Goal: Check status: Check status

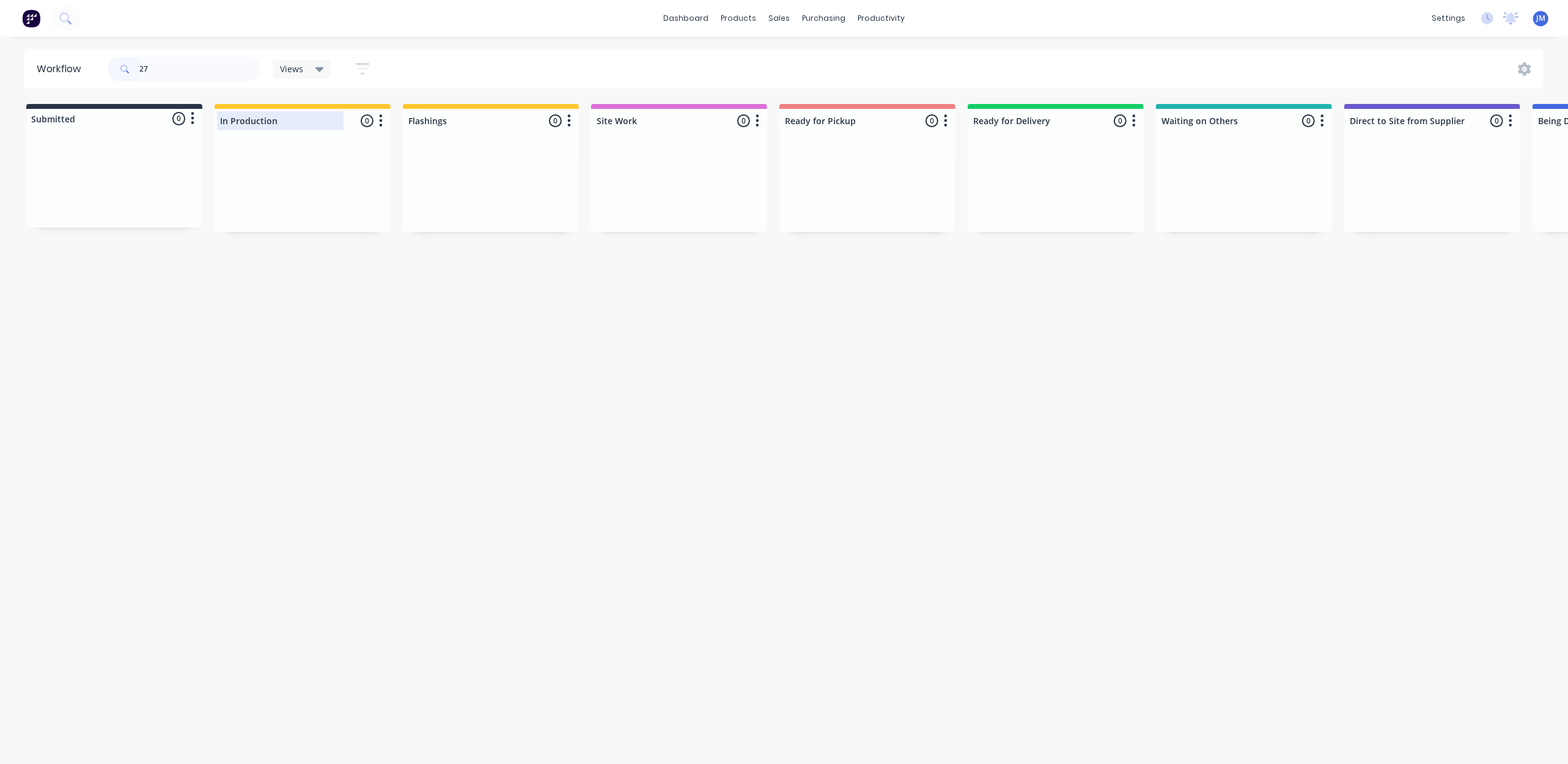
type input "2"
click at [898, 305] on div "Mark as Picked Up" at bounding box center [932, 308] width 123 height 25
click at [181, 74] on input "27619" at bounding box center [200, 69] width 121 height 25
click at [850, 299] on div "Mark as Picked Up" at bounding box center [876, 311] width 123 height 25
drag, startPoint x: 192, startPoint y: 65, endPoint x: 172, endPoint y: 60, distance: 20.6
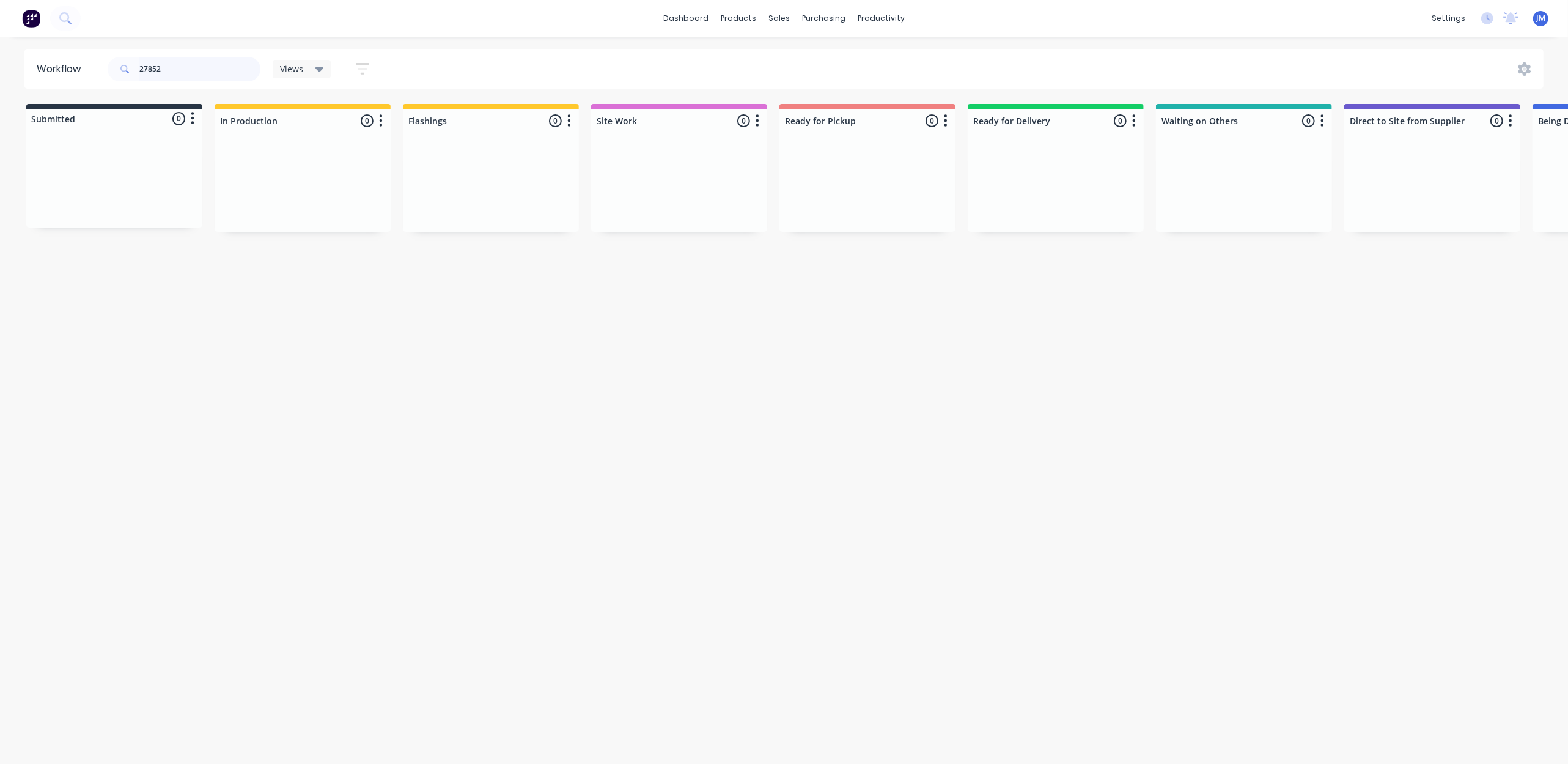
click at [192, 63] on input "27852" at bounding box center [200, 69] width 121 height 25
click at [929, 293] on div "Mark as Picked Up" at bounding box center [899, 294] width 123 height 25
click at [177, 66] on input "27792" at bounding box center [200, 69] width 121 height 25
drag, startPoint x: 651, startPoint y: 214, endPoint x: 925, endPoint y: 211, distance: 274.0
click at [940, 217] on div "Submitted 0 Status colour #273444 hex #273444 Save Cancel Summaries Total order…" at bounding box center [1099, 168] width 2216 height 129
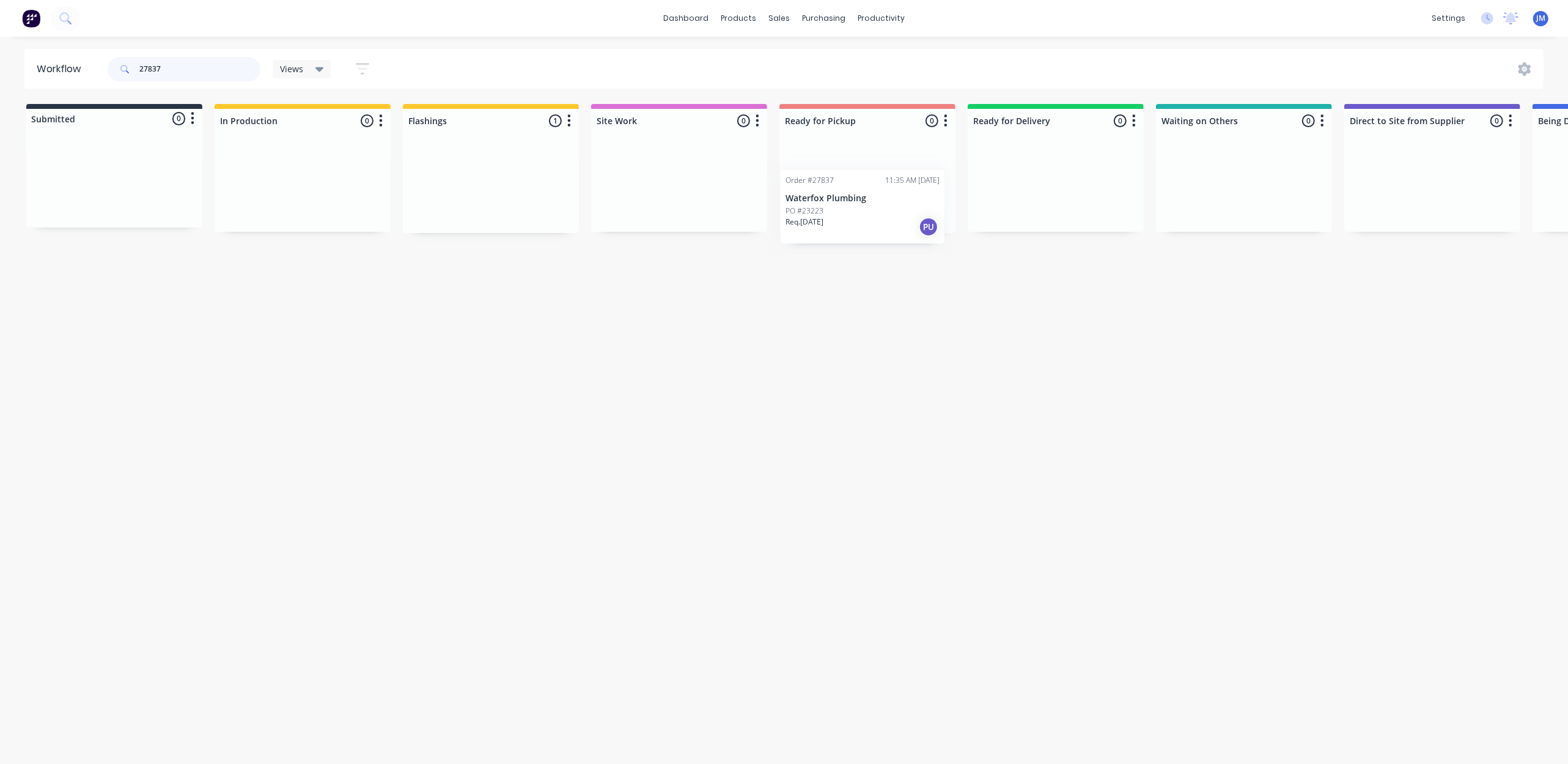
drag, startPoint x: 520, startPoint y: 184, endPoint x: 876, endPoint y: 194, distance: 356.1
click at [881, 194] on div "Submitted 0 Status colour #273444 hex #273444 Save Cancel Summaries Total order…" at bounding box center [1099, 168] width 2216 height 129
drag, startPoint x: 872, startPoint y: 279, endPoint x: 815, endPoint y: 281, distance: 57.0
click at [870, 282] on div "Mark as Picked Up" at bounding box center [895, 287] width 123 height 25
drag, startPoint x: 169, startPoint y: 71, endPoint x: 175, endPoint y: 79, distance: 10.0
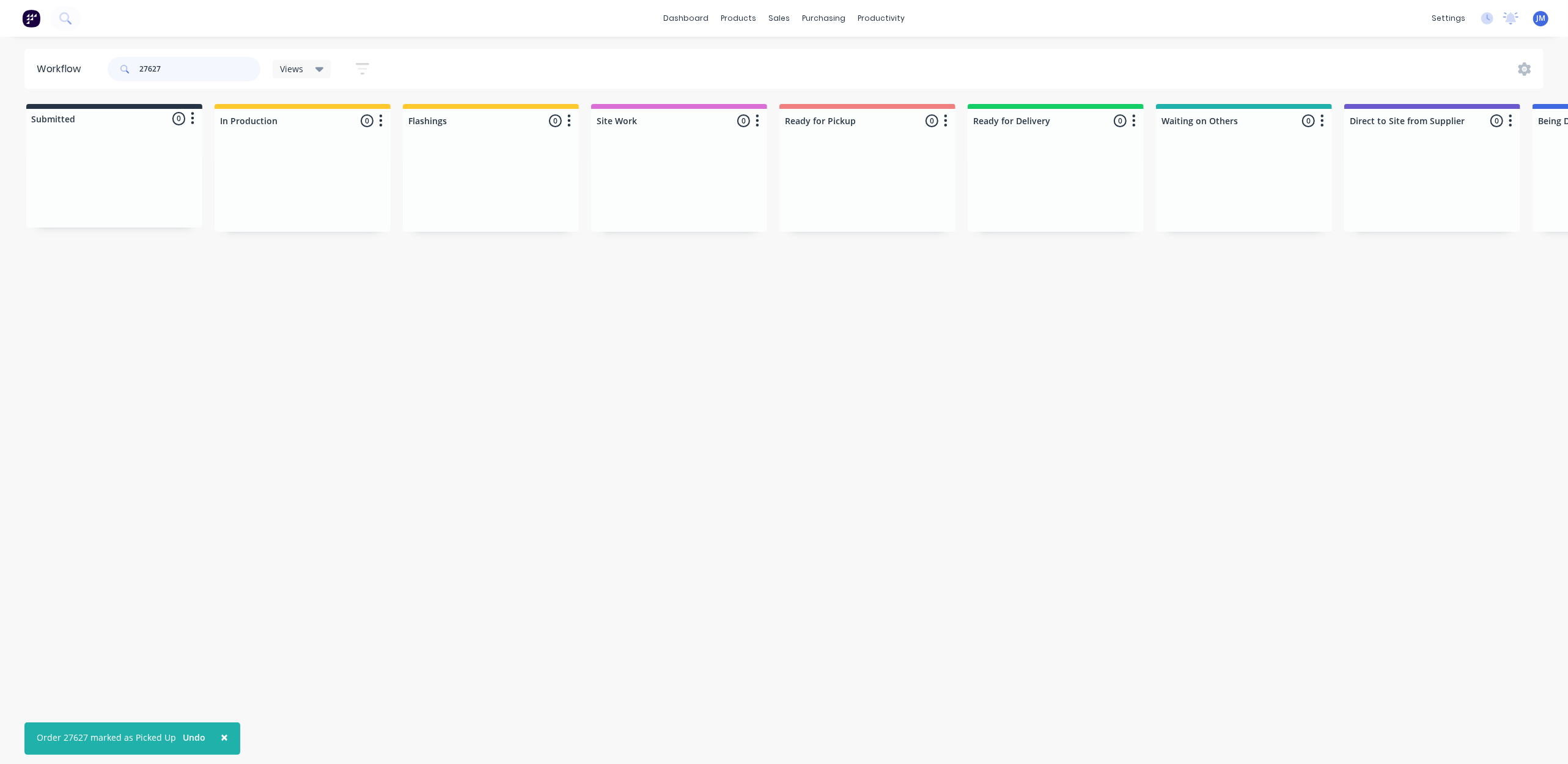
click at [169, 71] on input "27627" at bounding box center [200, 69] width 121 height 25
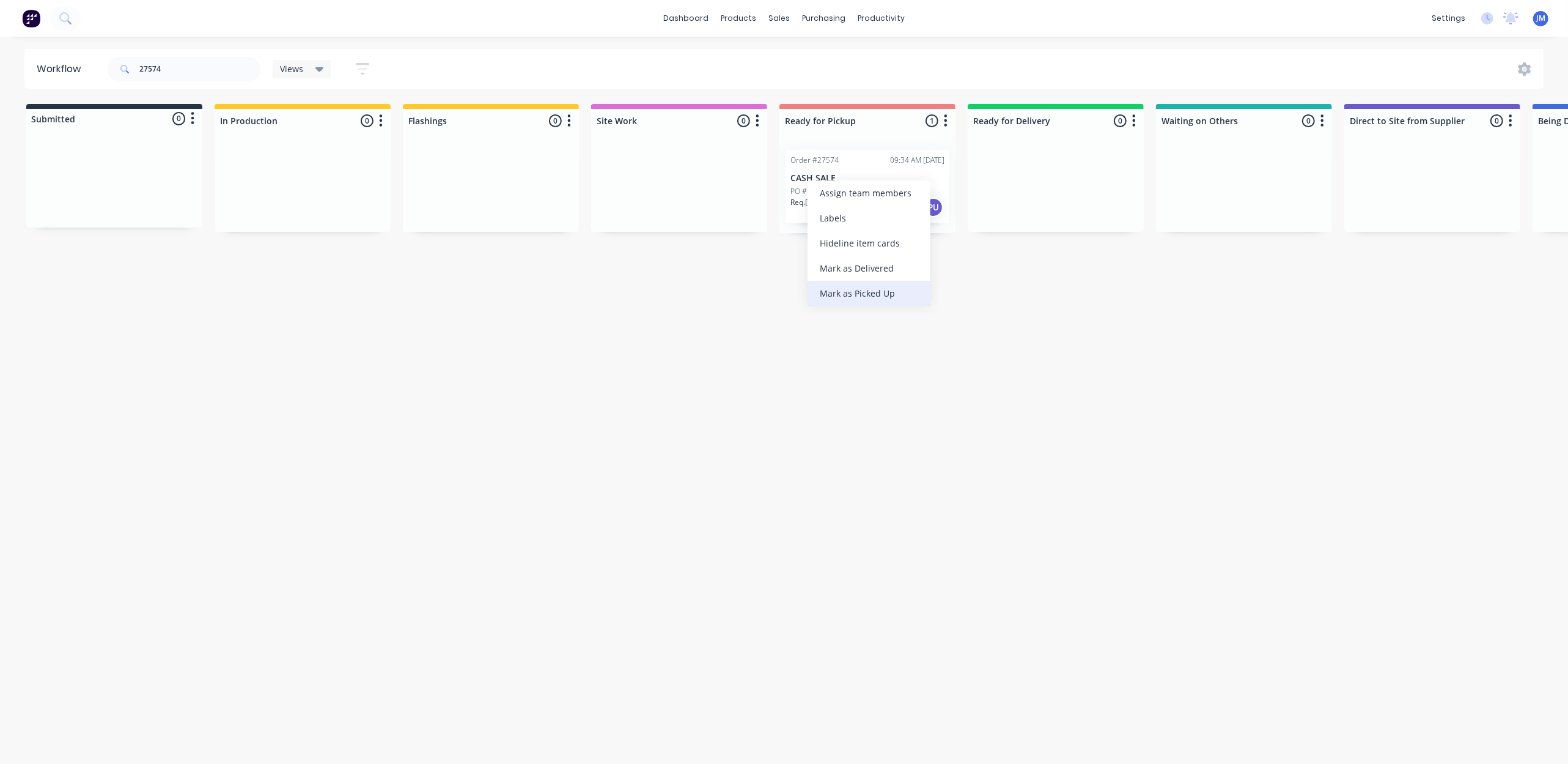
click at [868, 287] on div "Mark as Picked Up" at bounding box center [869, 293] width 123 height 25
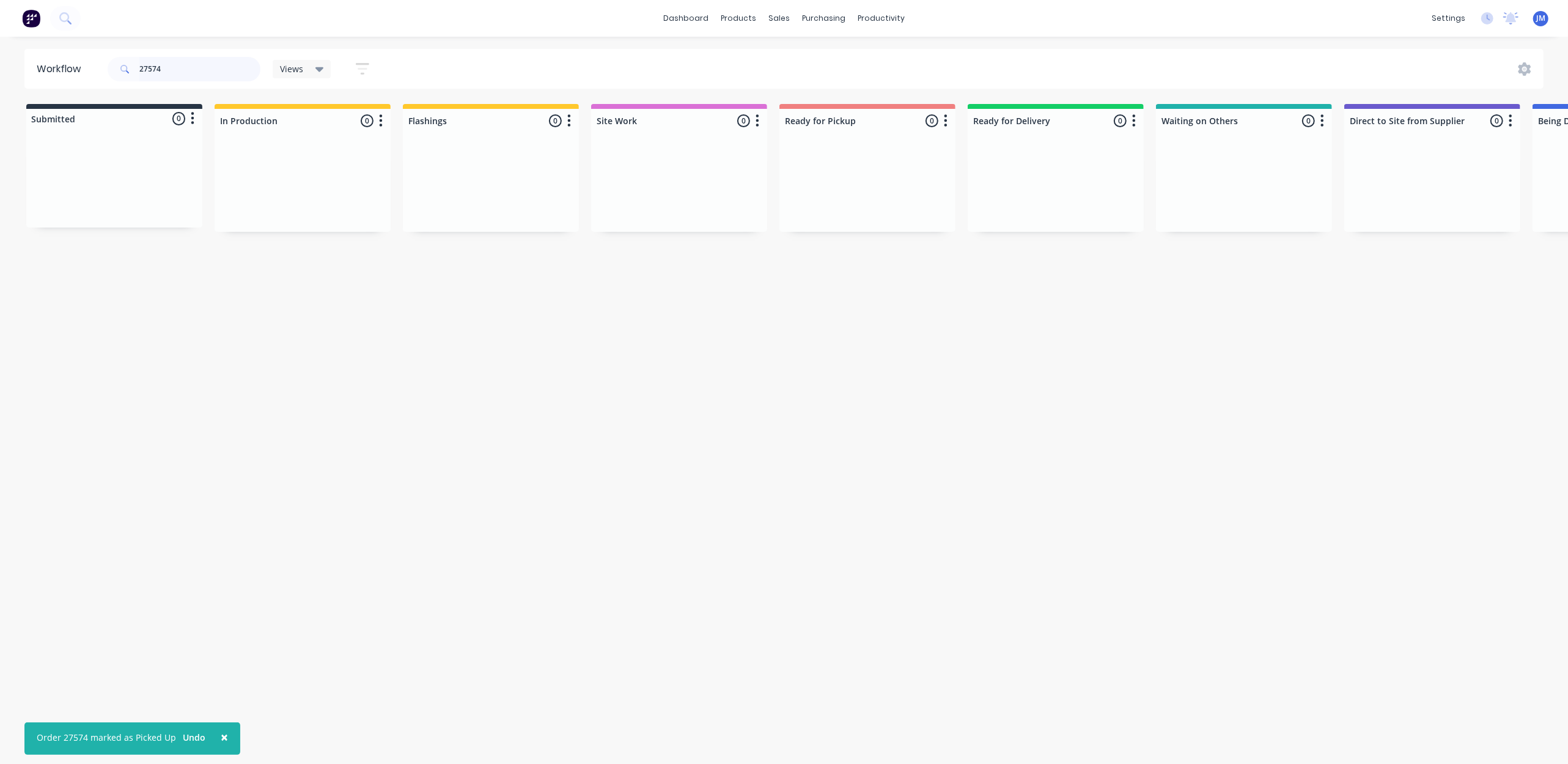
drag, startPoint x: 192, startPoint y: 57, endPoint x: 176, endPoint y: 59, distance: 16.1
click at [191, 57] on input "27574" at bounding box center [200, 69] width 121 height 25
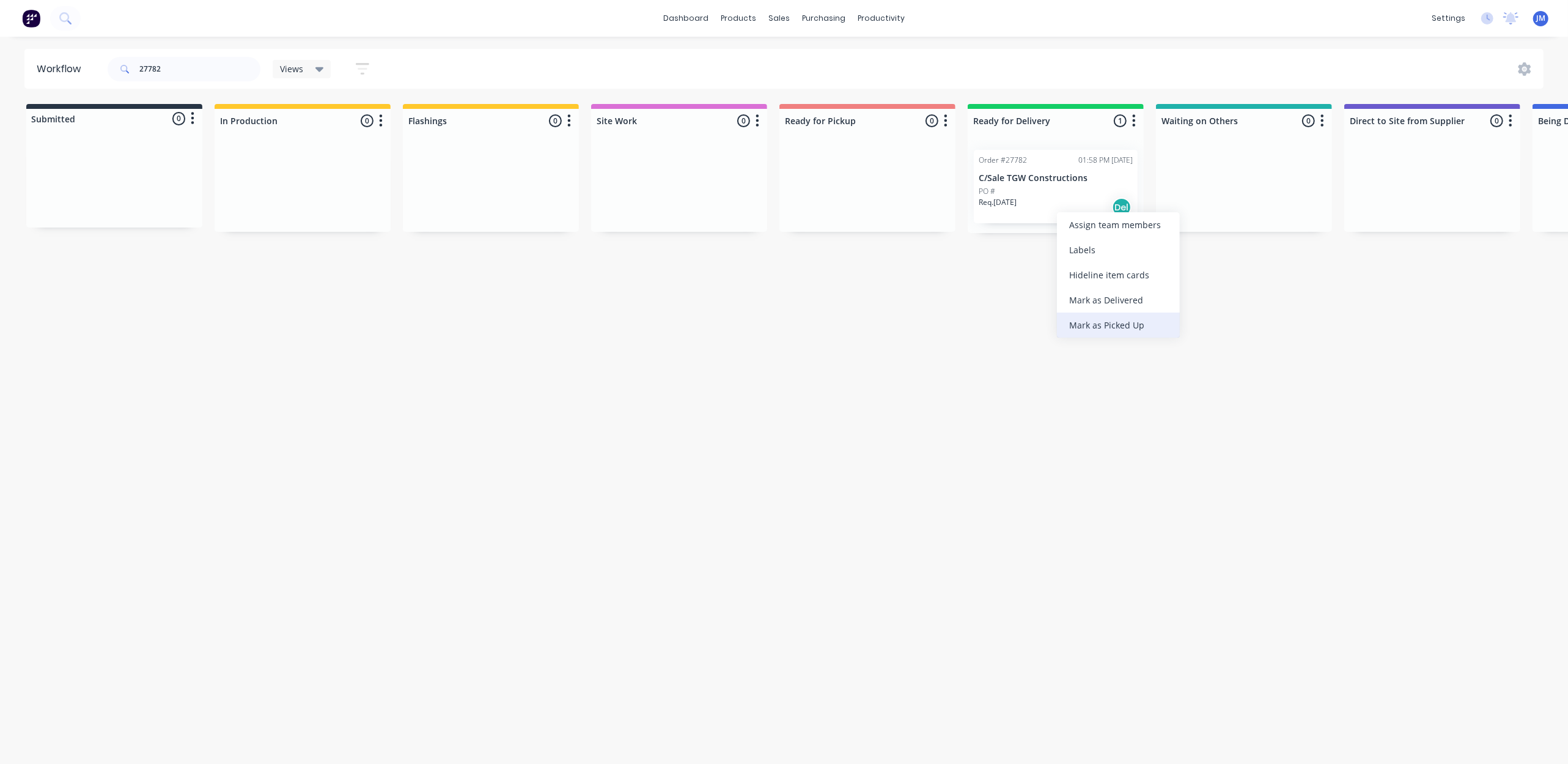
click at [1130, 325] on div "Mark as Picked Up" at bounding box center [1118, 325] width 123 height 25
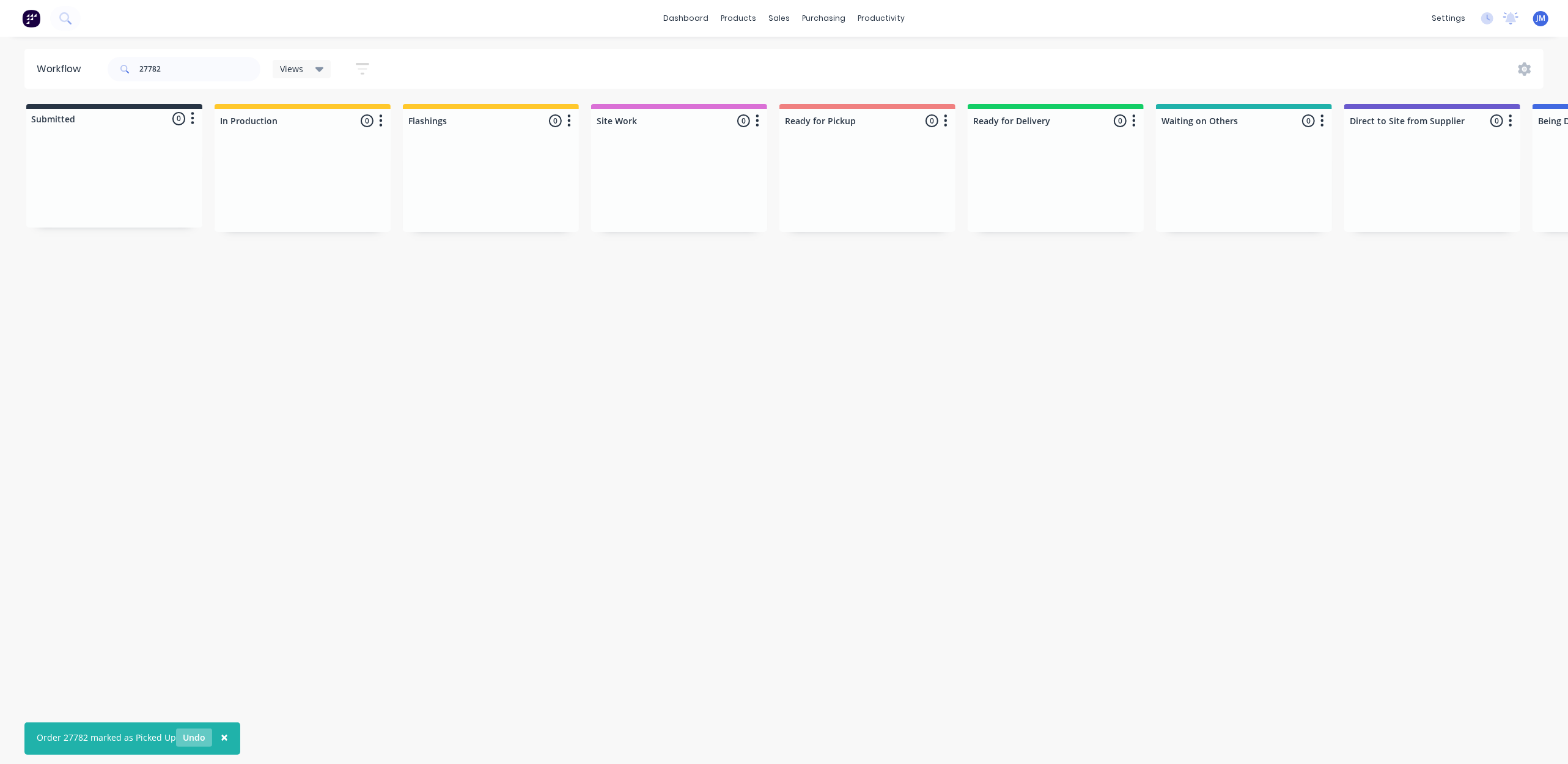
click at [191, 737] on button "Undo" at bounding box center [194, 737] width 36 height 19
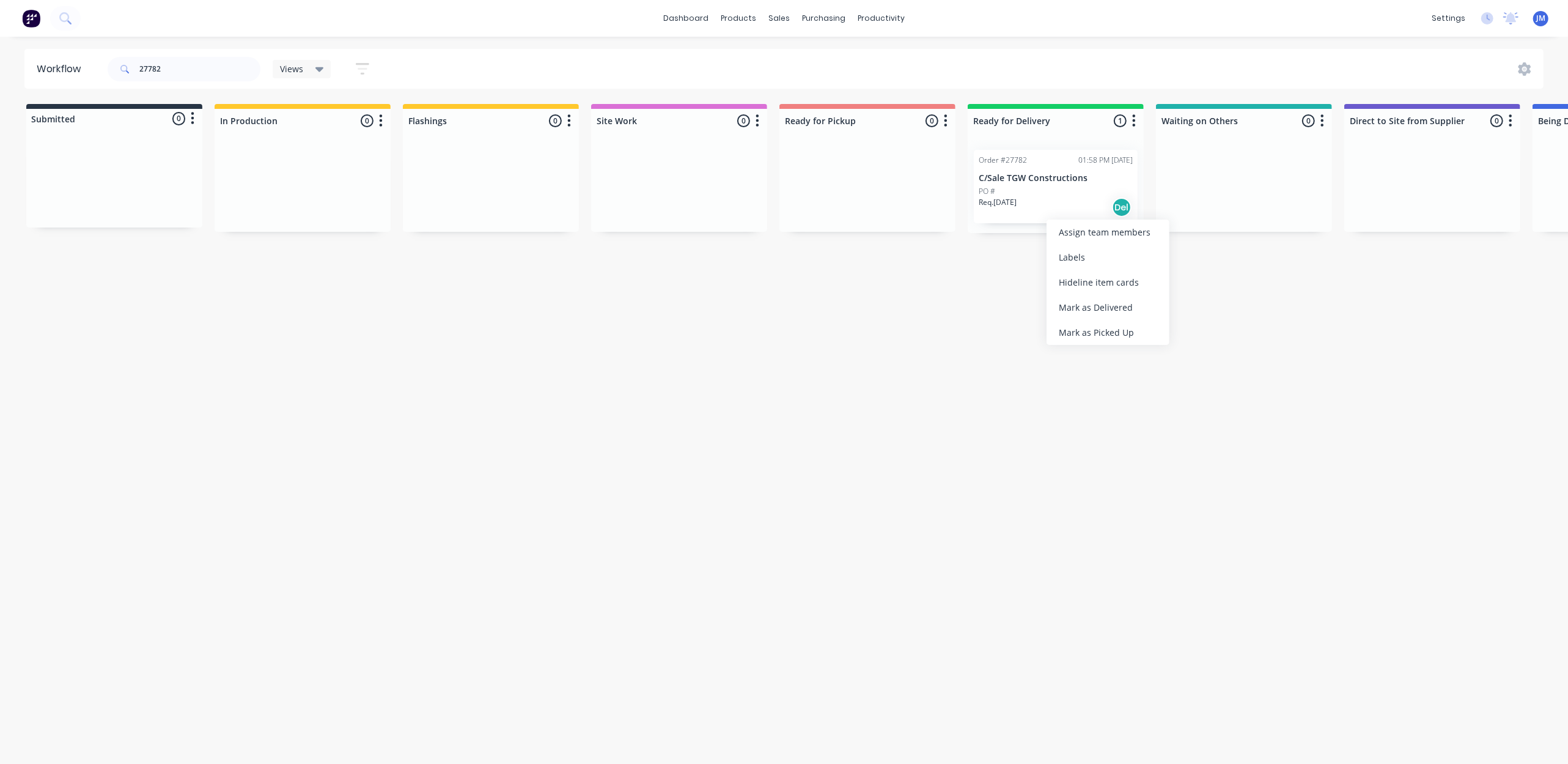
click at [1082, 293] on div "Hide line item cards" at bounding box center [1108, 282] width 123 height 25
click at [1089, 263] on div "Mark as Delivered" at bounding box center [1116, 265] width 123 height 25
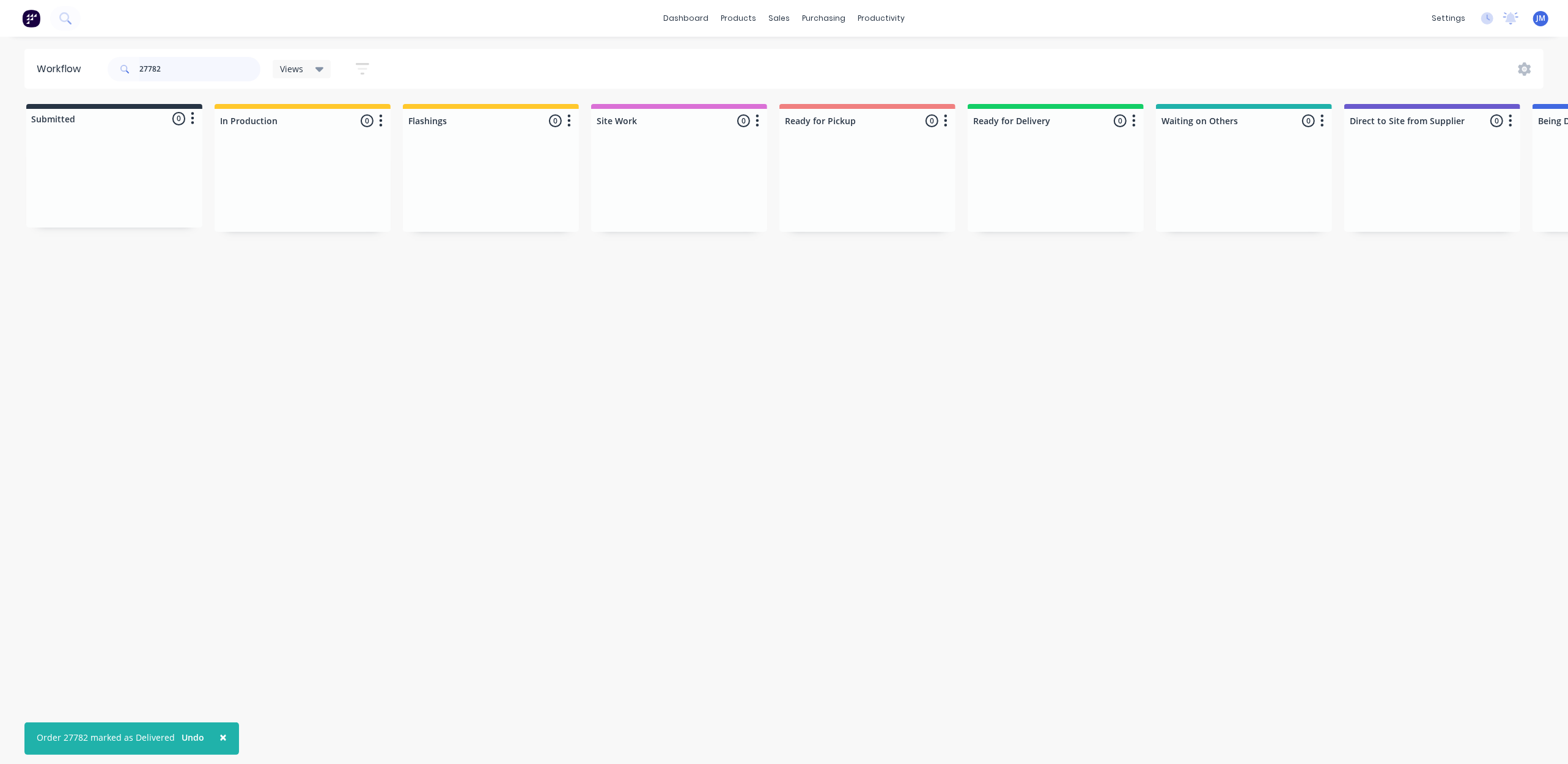
click at [176, 69] on input "27782" at bounding box center [200, 69] width 121 height 25
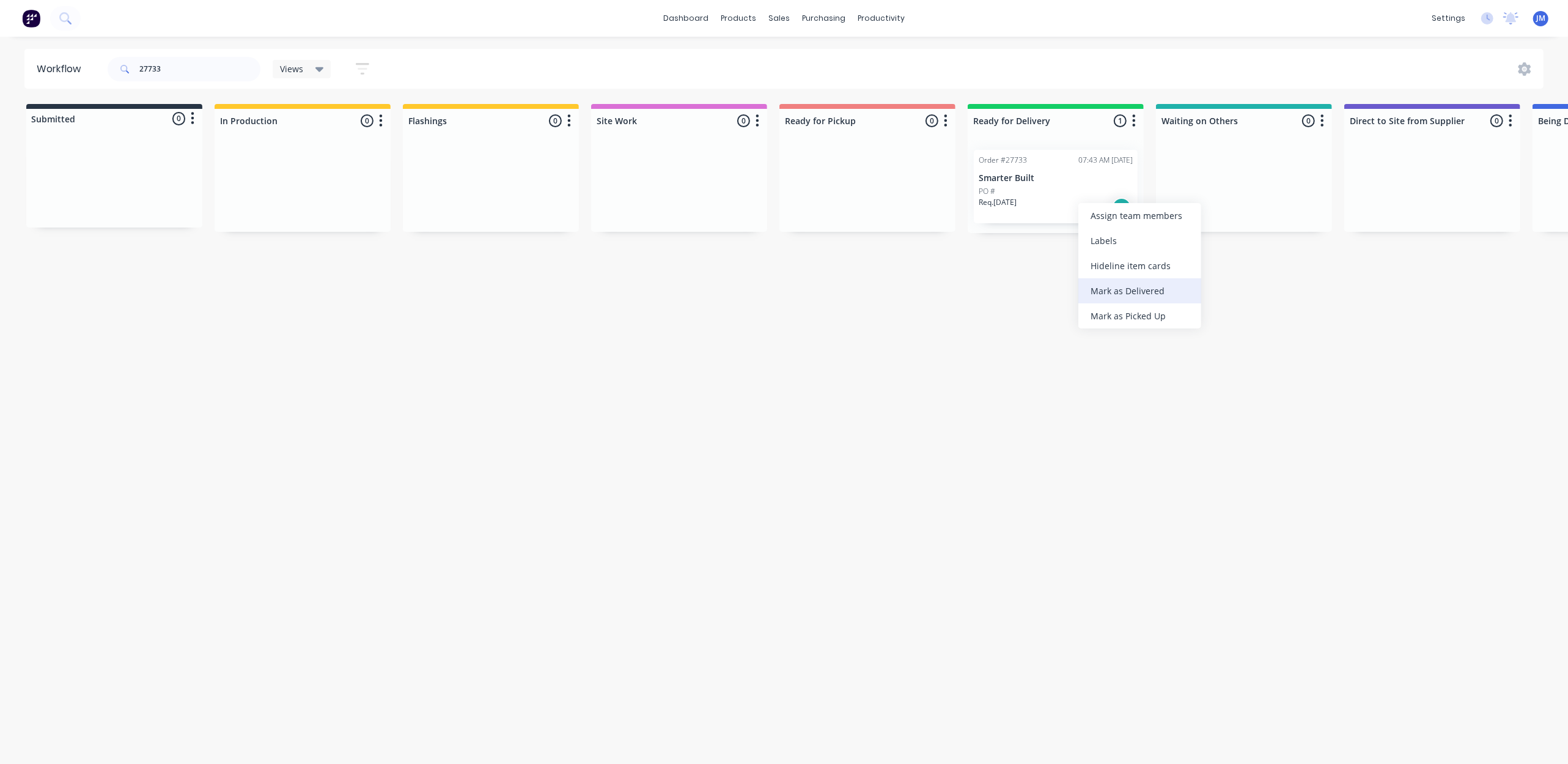
click at [1108, 295] on div "Mark as Delivered" at bounding box center [1140, 291] width 123 height 25
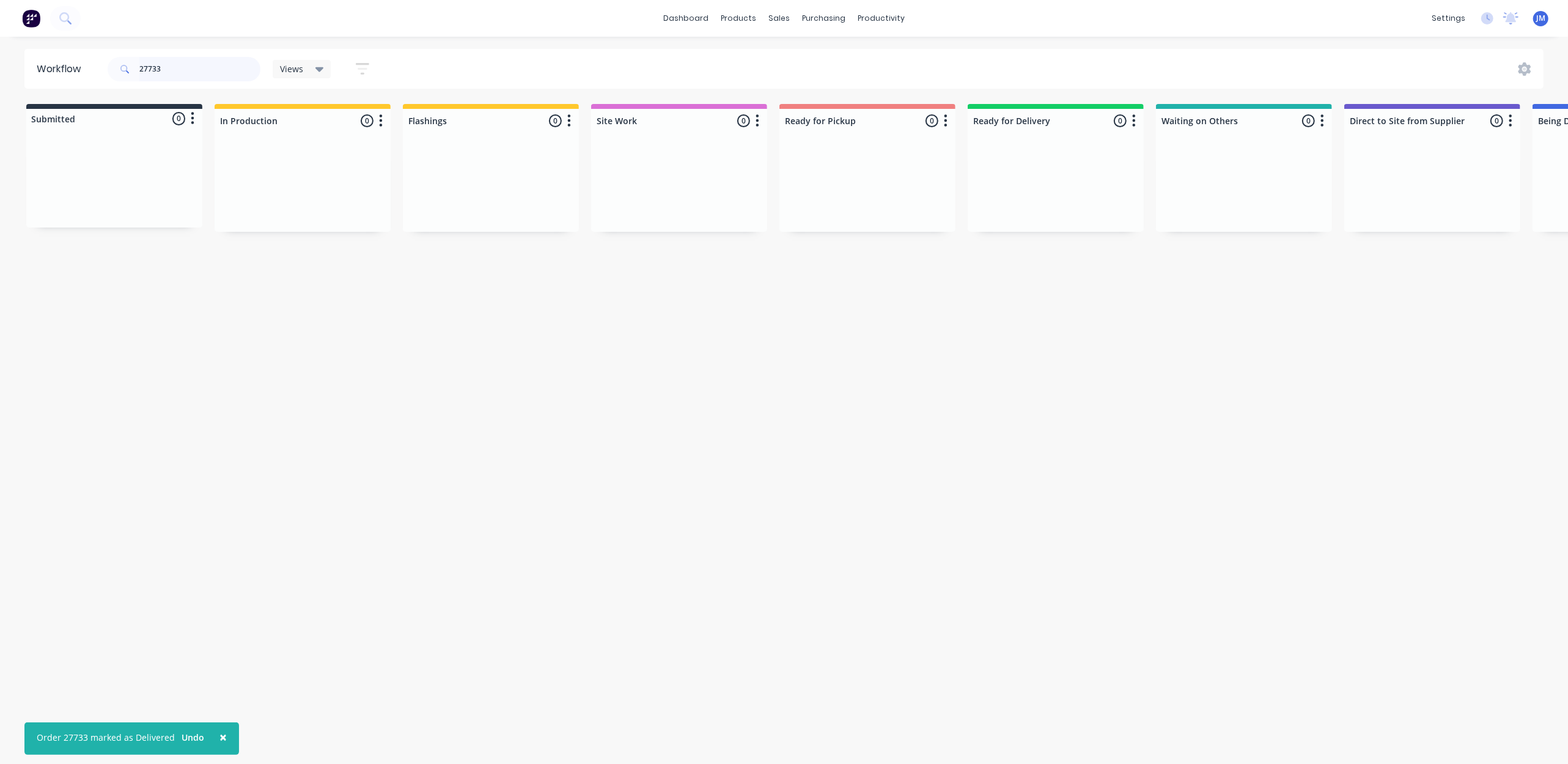
click at [203, 67] on input "27733" at bounding box center [200, 69] width 121 height 25
type input "27797"
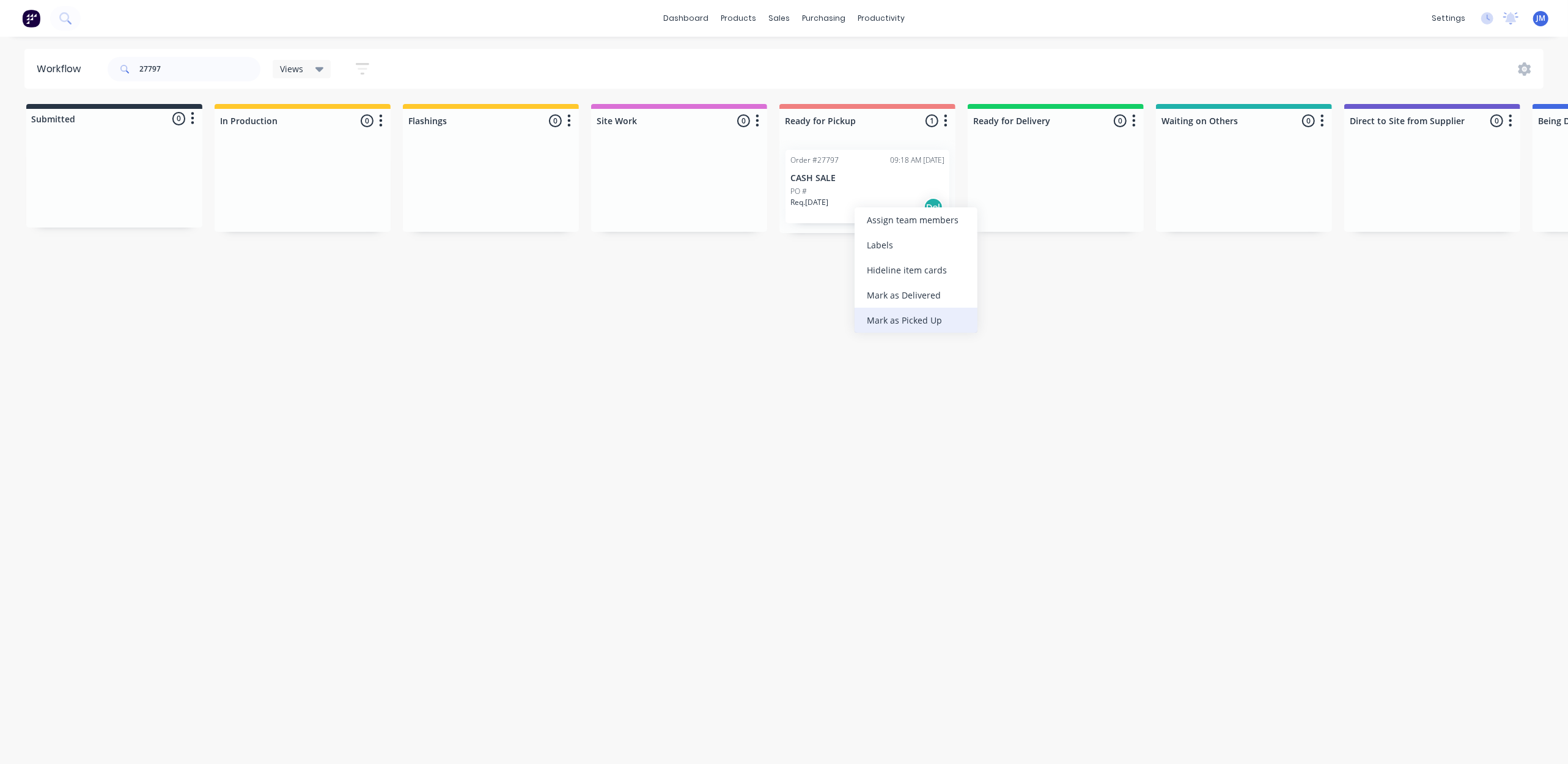
click at [882, 316] on div "Mark as Picked Up" at bounding box center [916, 320] width 123 height 25
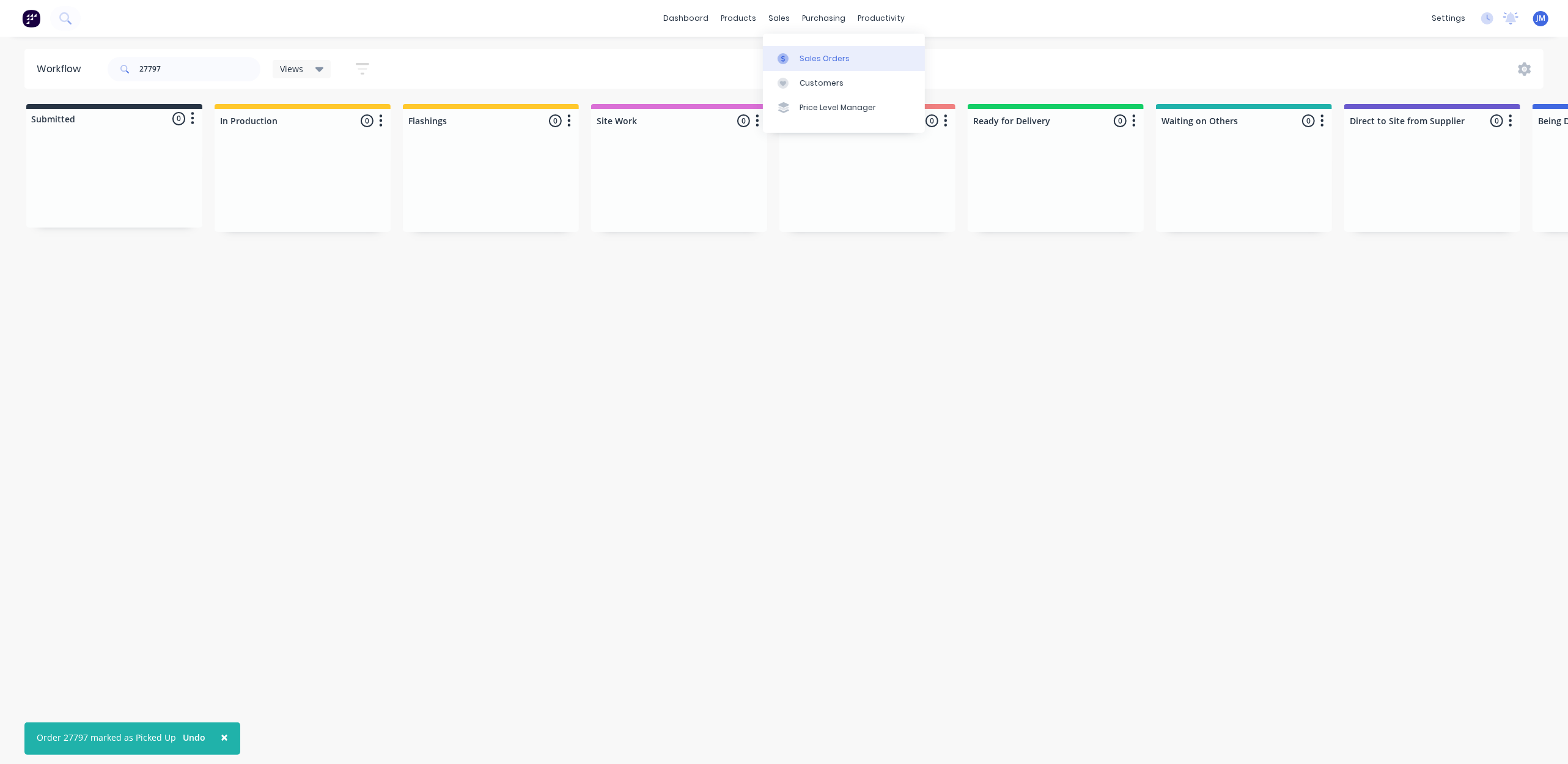
click at [806, 65] on link "Sales Orders" at bounding box center [844, 58] width 162 height 25
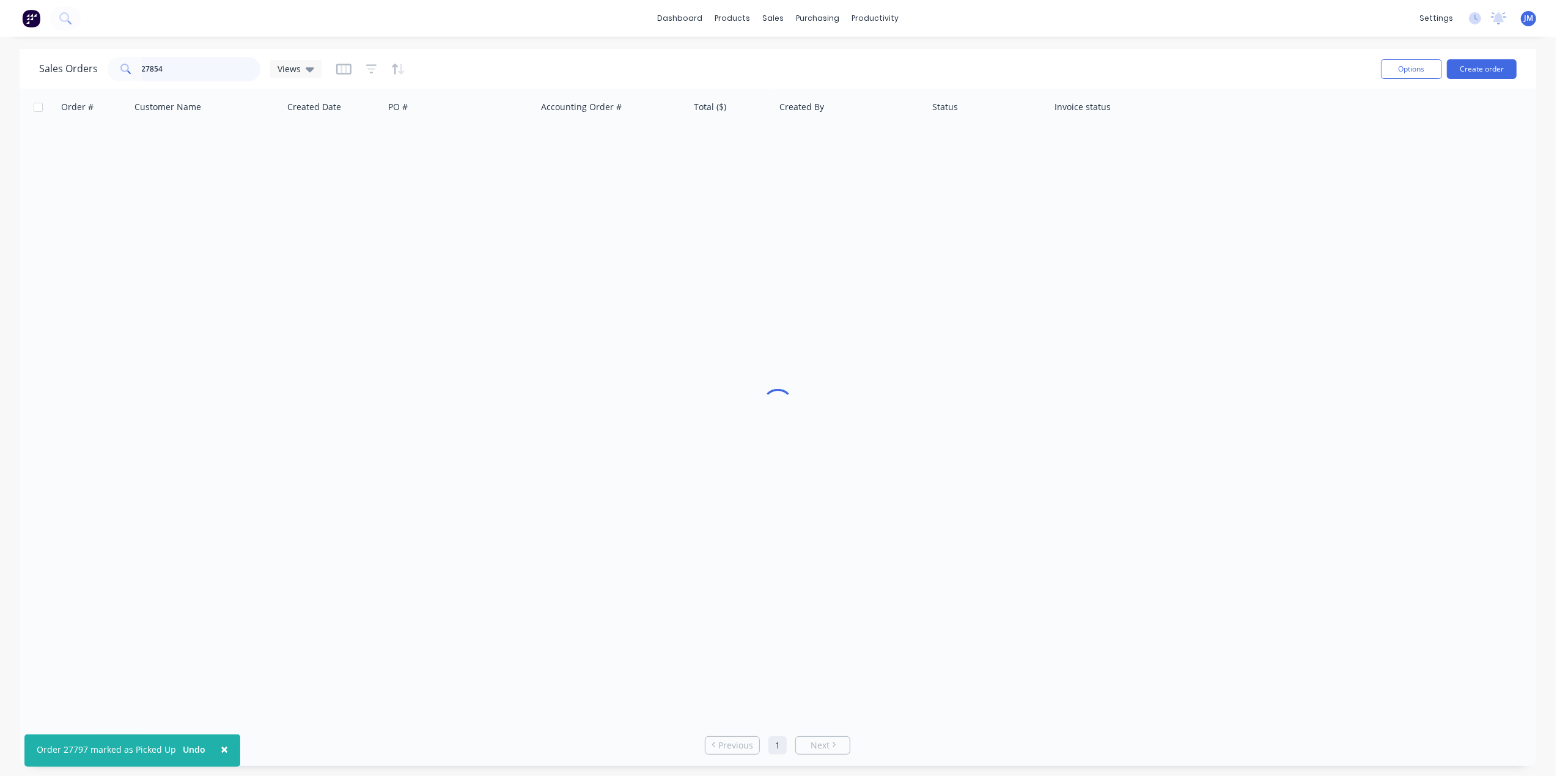
click at [194, 74] on input "27854" at bounding box center [202, 69] width 119 height 25
type input "2"
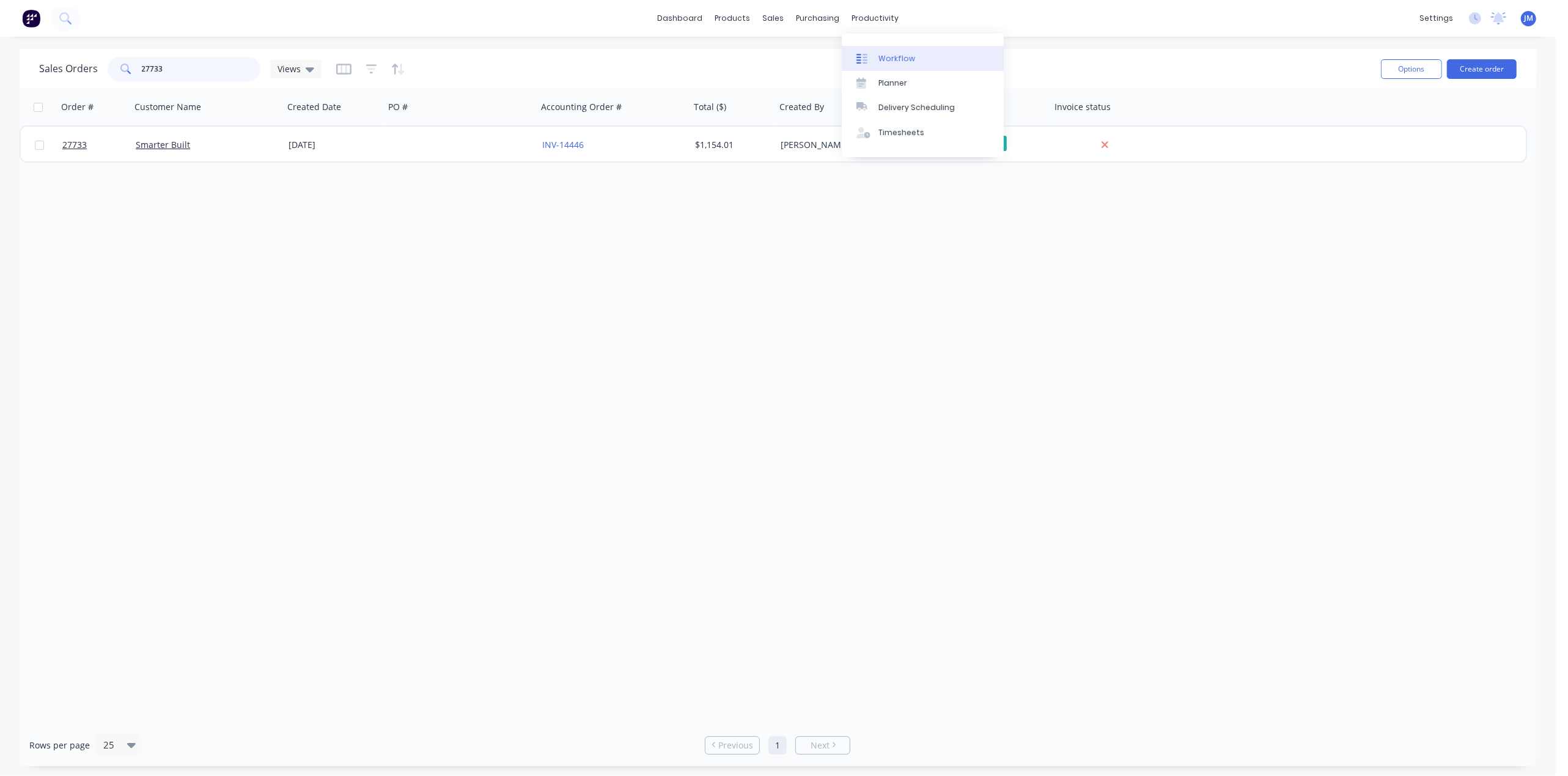
type input "27733"
click at [884, 57] on div "Workflow" at bounding box center [896, 58] width 36 height 11
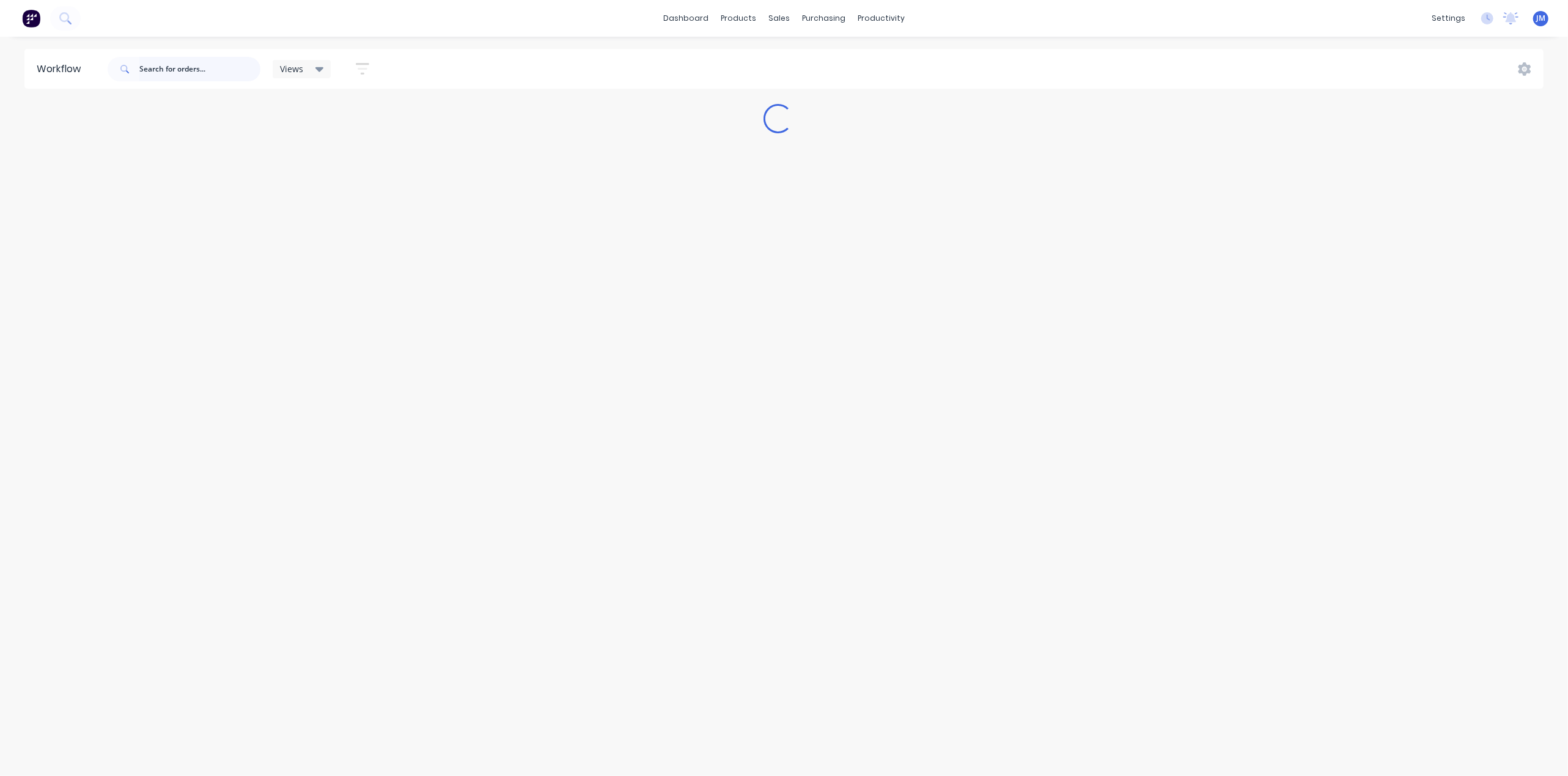
click at [173, 69] on input "text" at bounding box center [200, 69] width 121 height 25
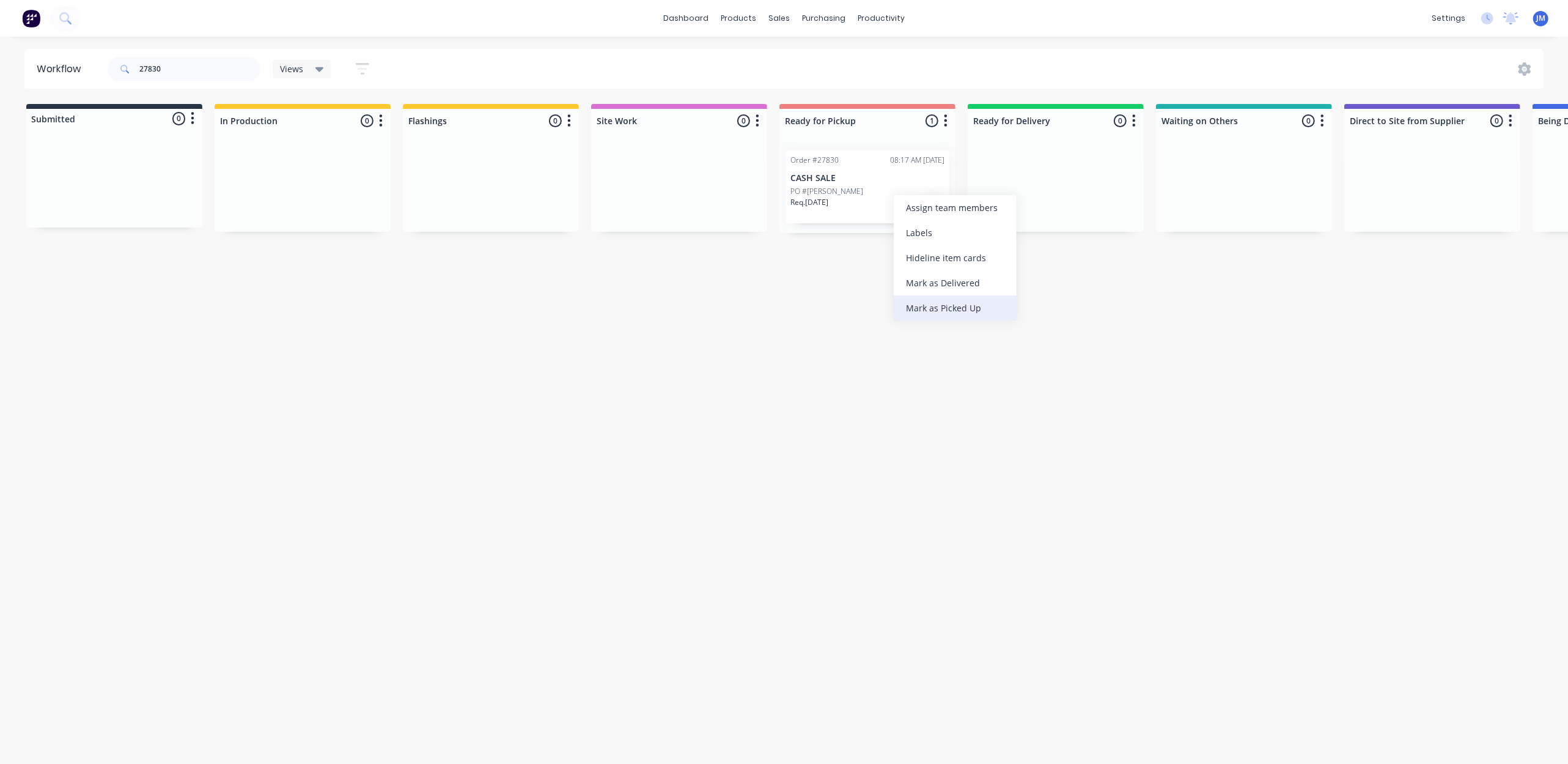
drag, startPoint x: 921, startPoint y: 307, endPoint x: 809, endPoint y: 304, distance: 112.0
click at [920, 308] on div "Mark as Picked Up" at bounding box center [955, 308] width 123 height 25
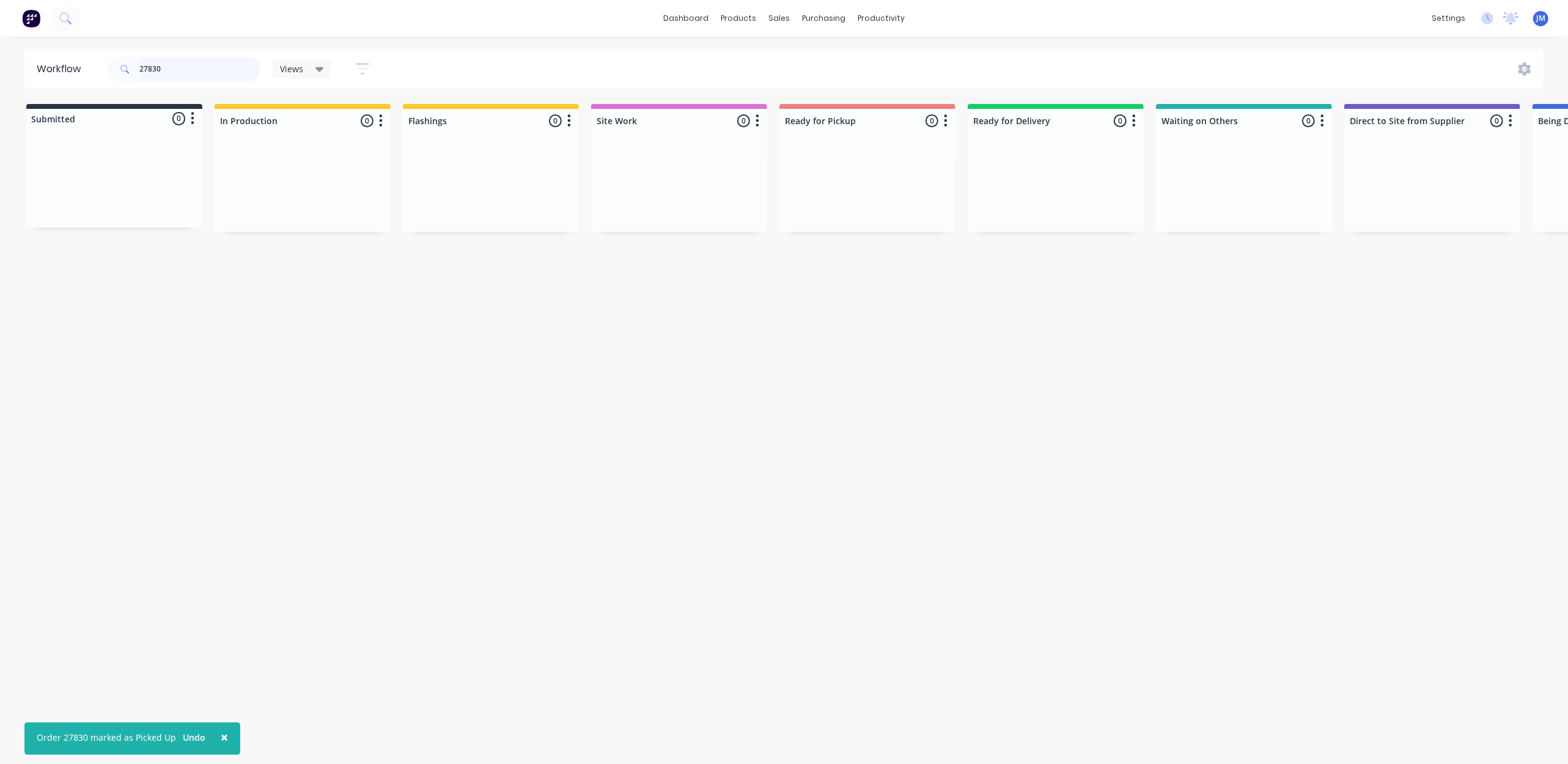
drag, startPoint x: 170, startPoint y: 67, endPoint x: 219, endPoint y: 67, distance: 49.0
click at [171, 65] on input "27830" at bounding box center [200, 69] width 121 height 25
type input "2"
drag, startPoint x: 286, startPoint y: 218, endPoint x: 826, endPoint y: 169, distance: 542.2
click at [826, 169] on div "Submitted 1 Status colour #273444 hex #273444 Save Cancel Summaries Total order…" at bounding box center [1099, 168] width 2216 height 129
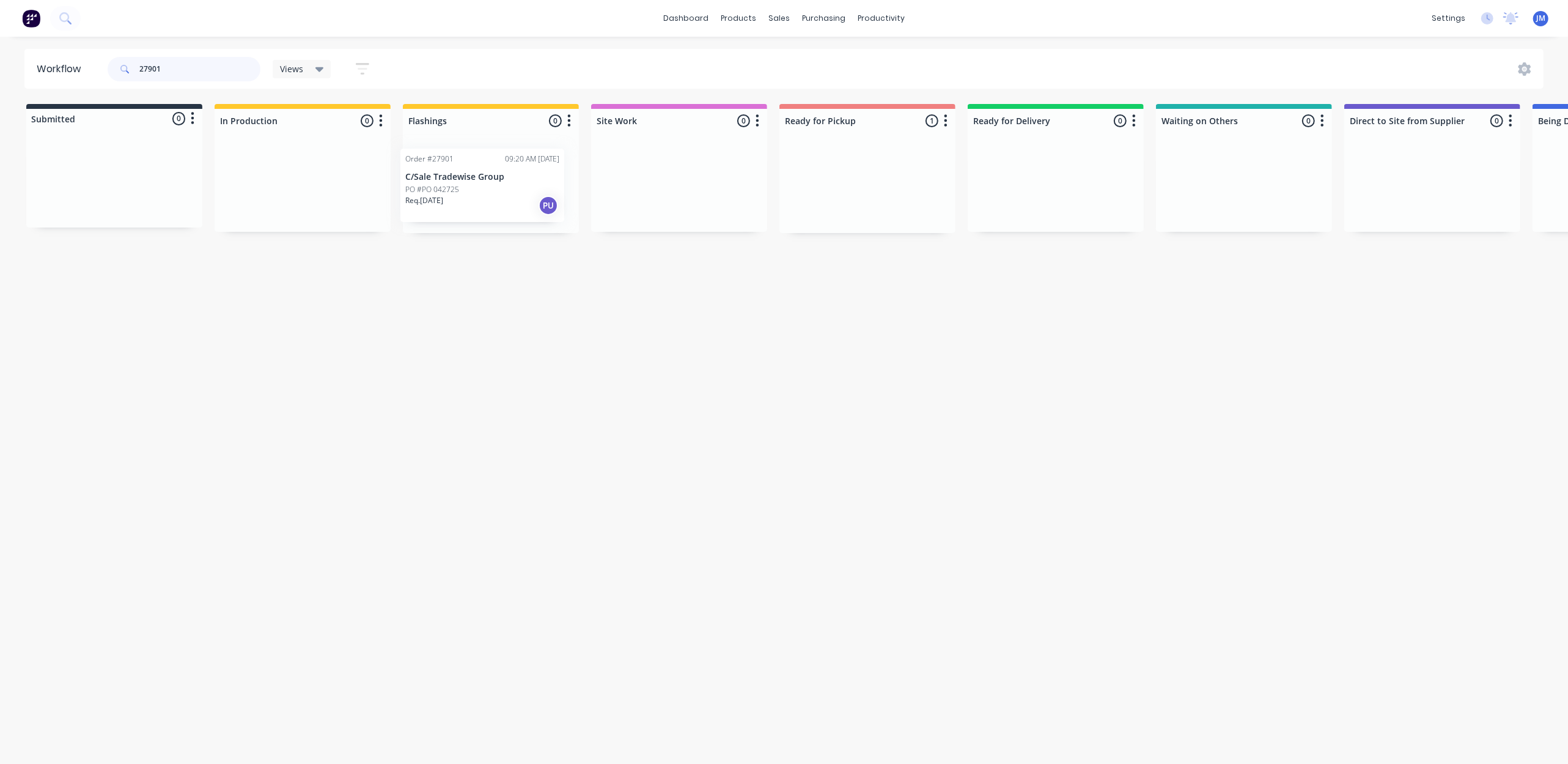
drag, startPoint x: 826, startPoint y: 169, endPoint x: 439, endPoint y: 169, distance: 387.0
click at [439, 171] on div "Submitted 0 Status colour #273444 hex #273444 Save Cancel Summaries Total order…" at bounding box center [1099, 168] width 2216 height 129
drag, startPoint x: 152, startPoint y: 181, endPoint x: 485, endPoint y: 179, distance: 333.0
click at [487, 182] on div "Submitted 1 Status colour #273444 hex #273444 Save Cancel Summaries Total order…" at bounding box center [1099, 168] width 2216 height 129
type input "2"
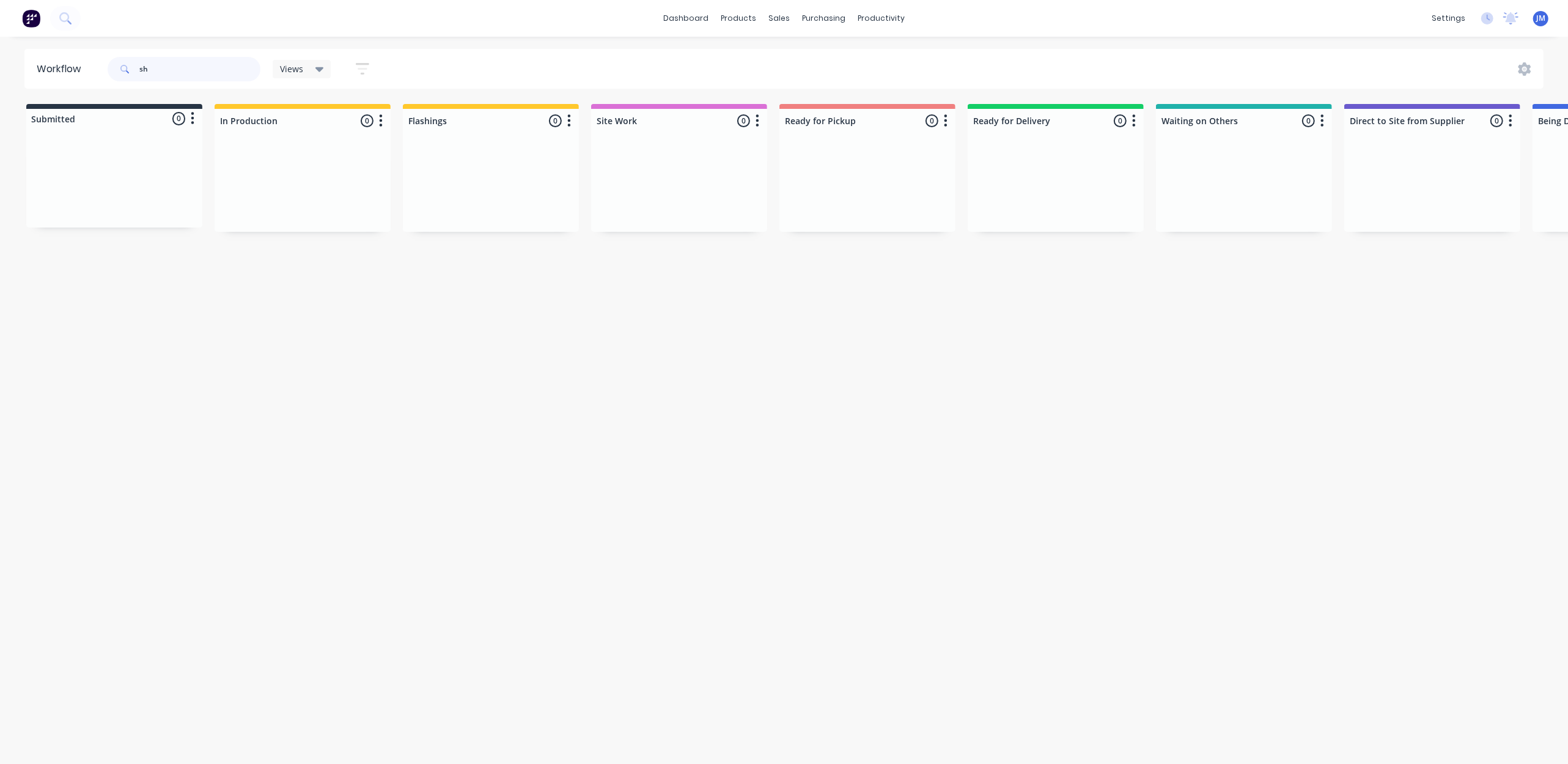
type input "s"
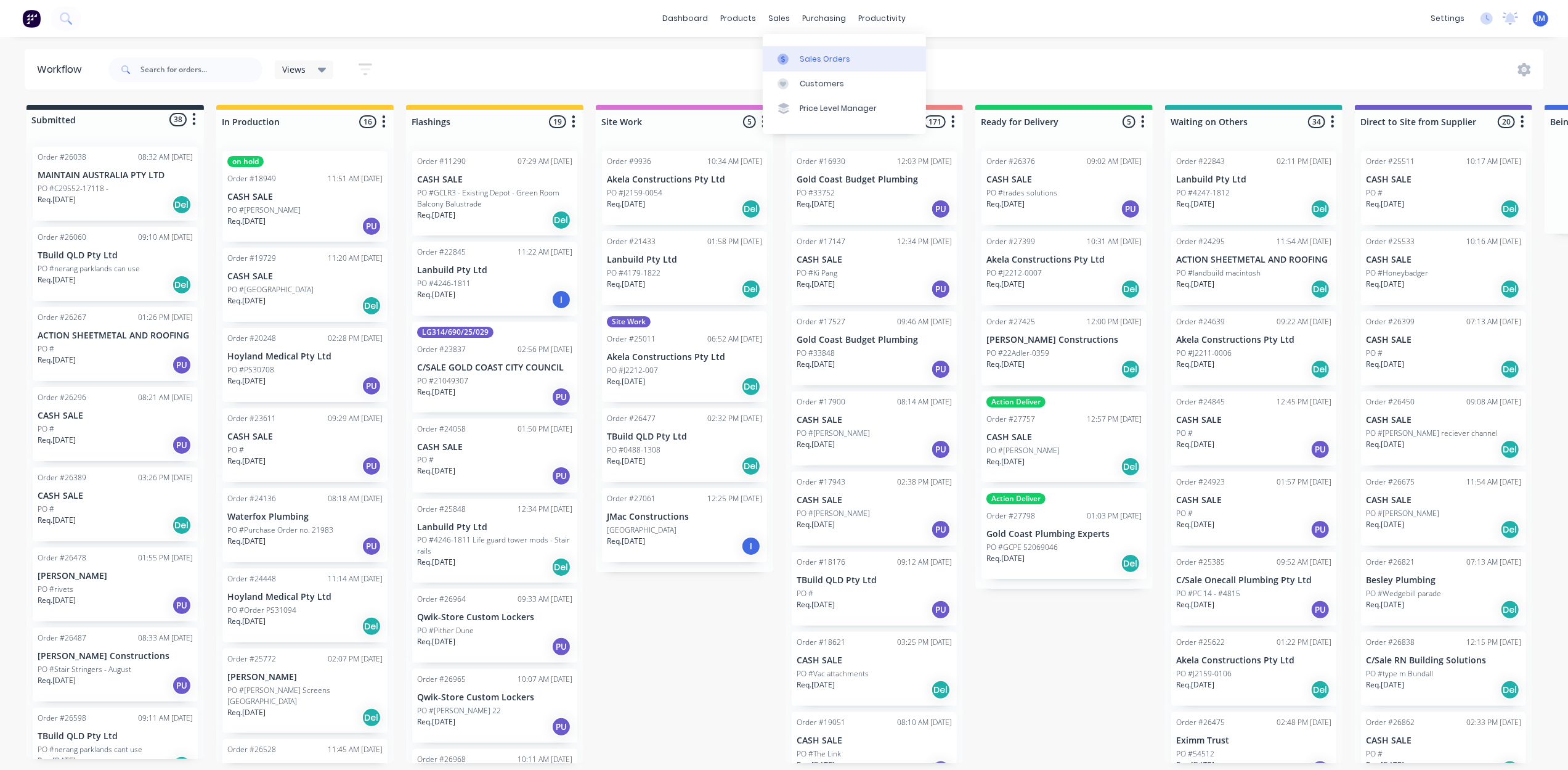
click at [794, 62] on div at bounding box center [786, 59] width 19 height 11
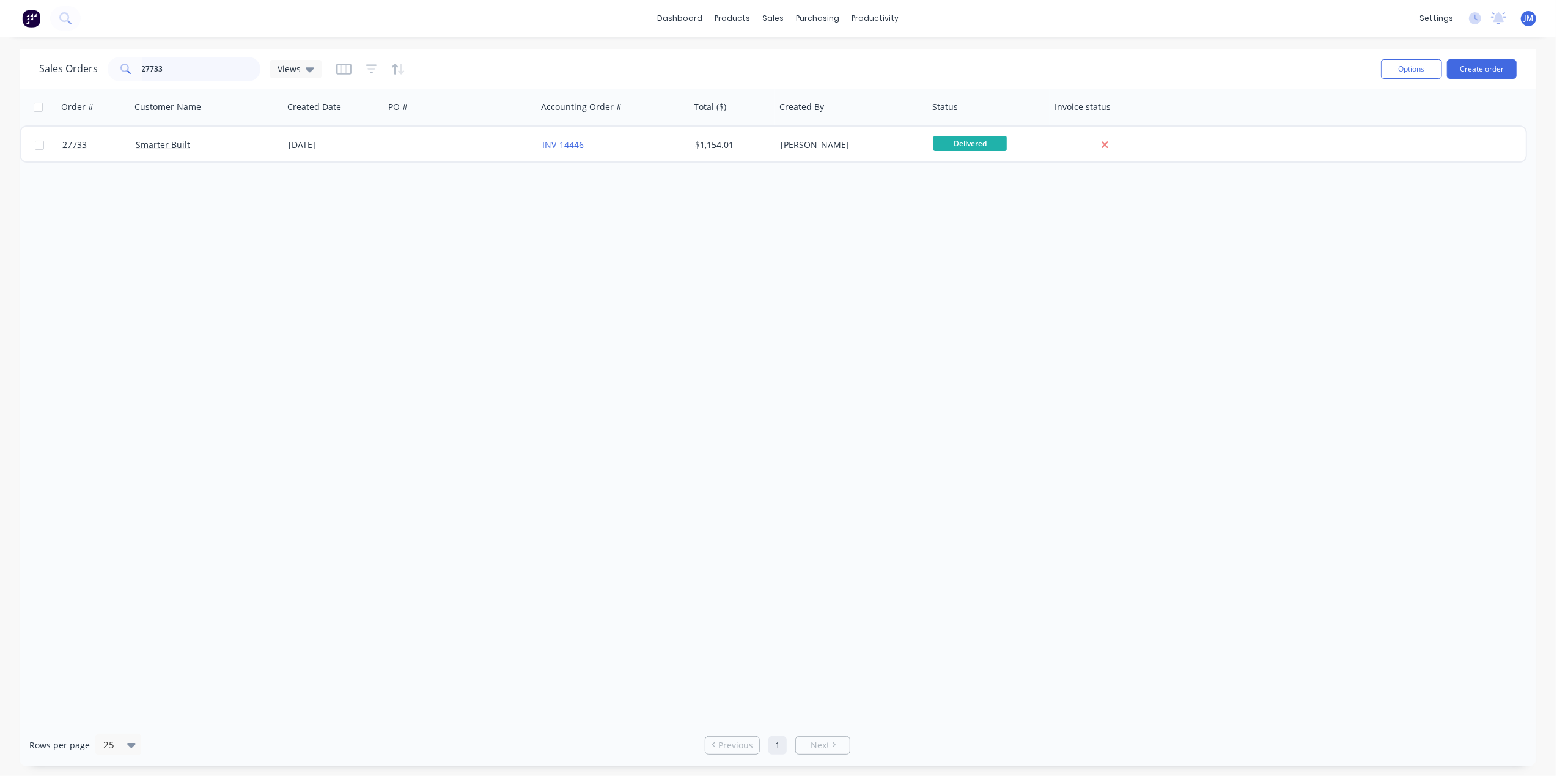
click at [179, 66] on input "27733" at bounding box center [202, 69] width 119 height 25
type input "22448"
click at [308, 71] on icon at bounding box center [310, 69] width 8 height 5
click at [310, 197] on button "Archived" at bounding box center [343, 197] width 139 height 14
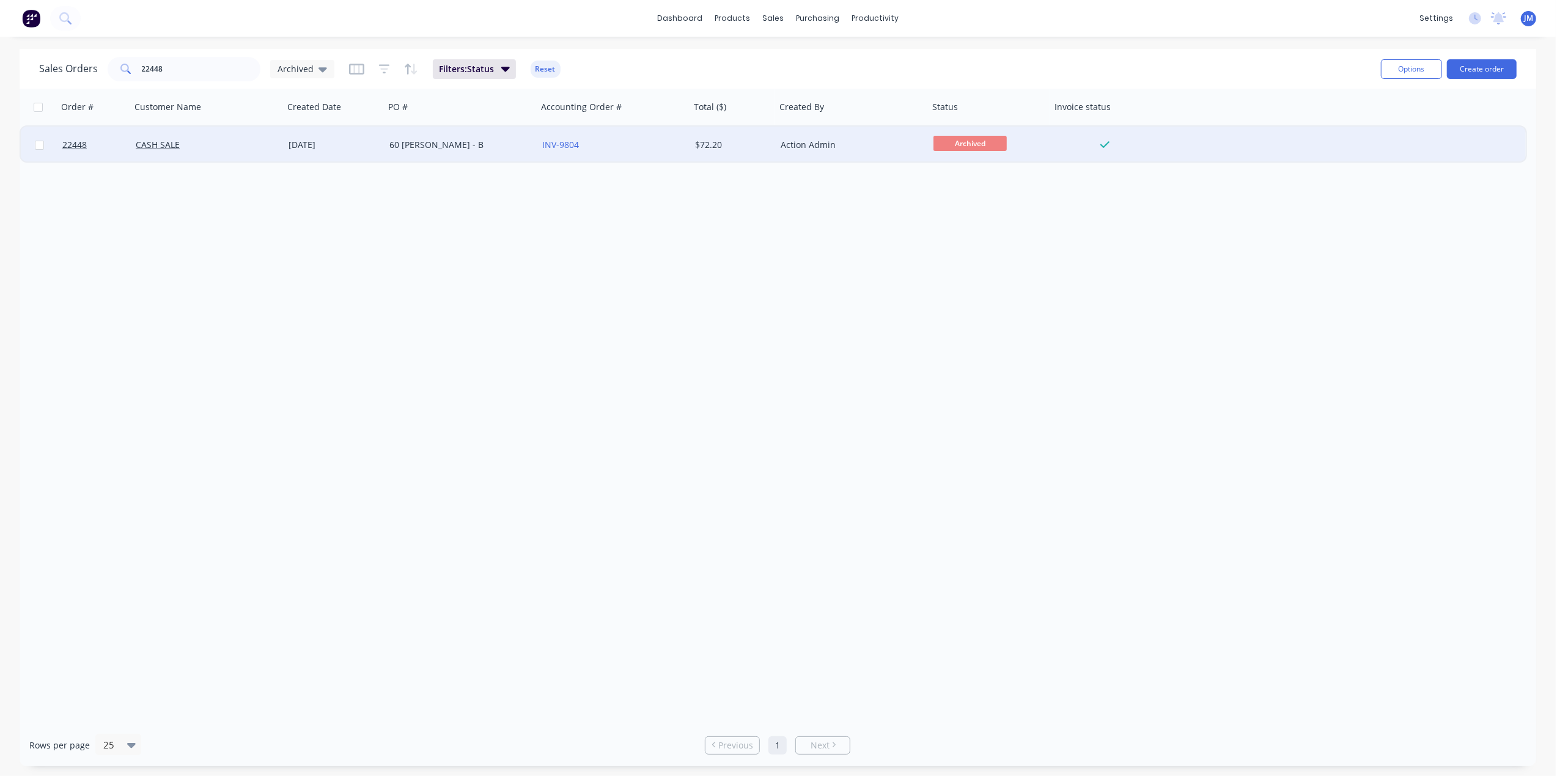
click at [634, 135] on div "INV-9804" at bounding box center [614, 144] width 153 height 36
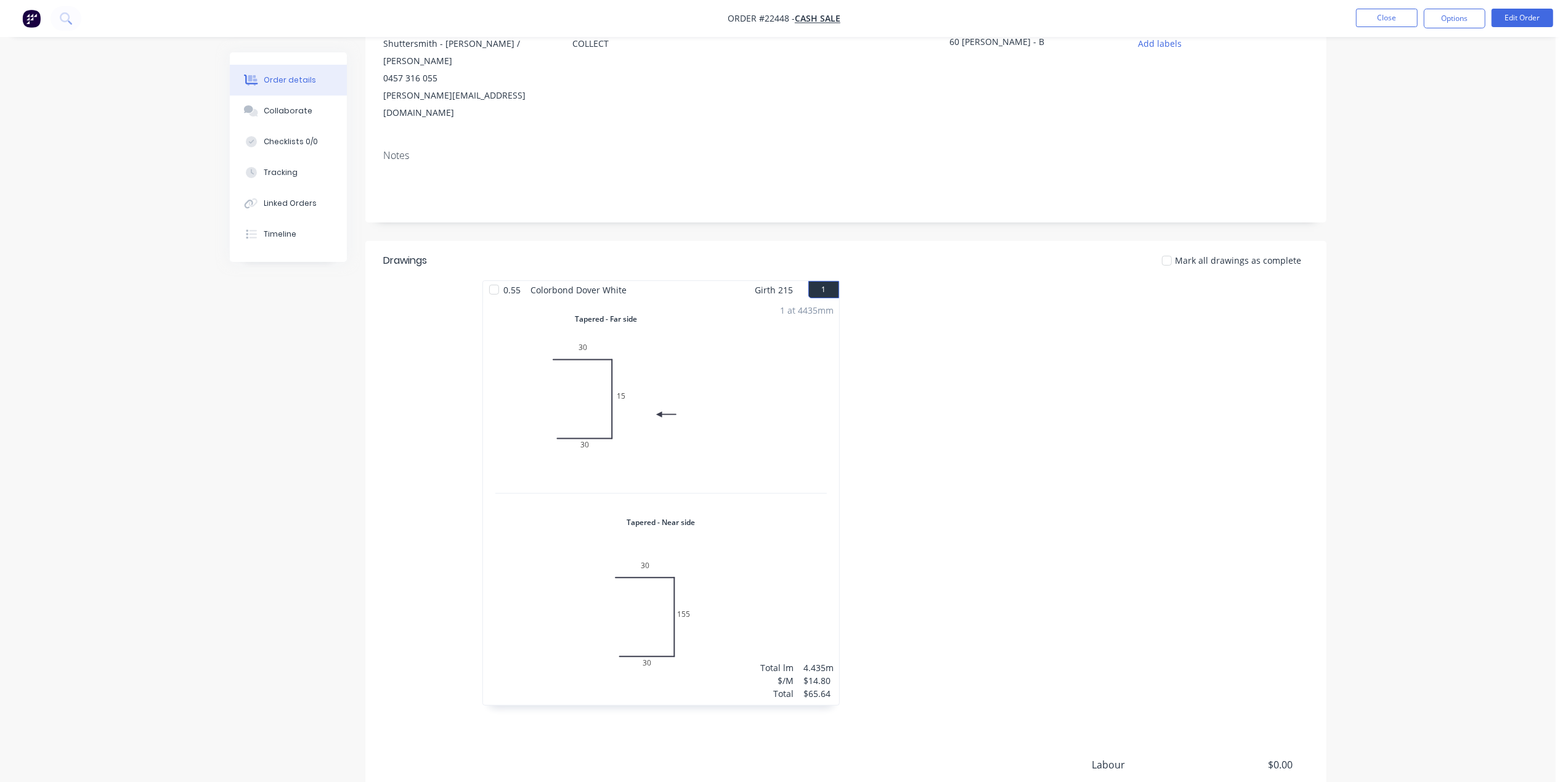
scroll to position [246, 0]
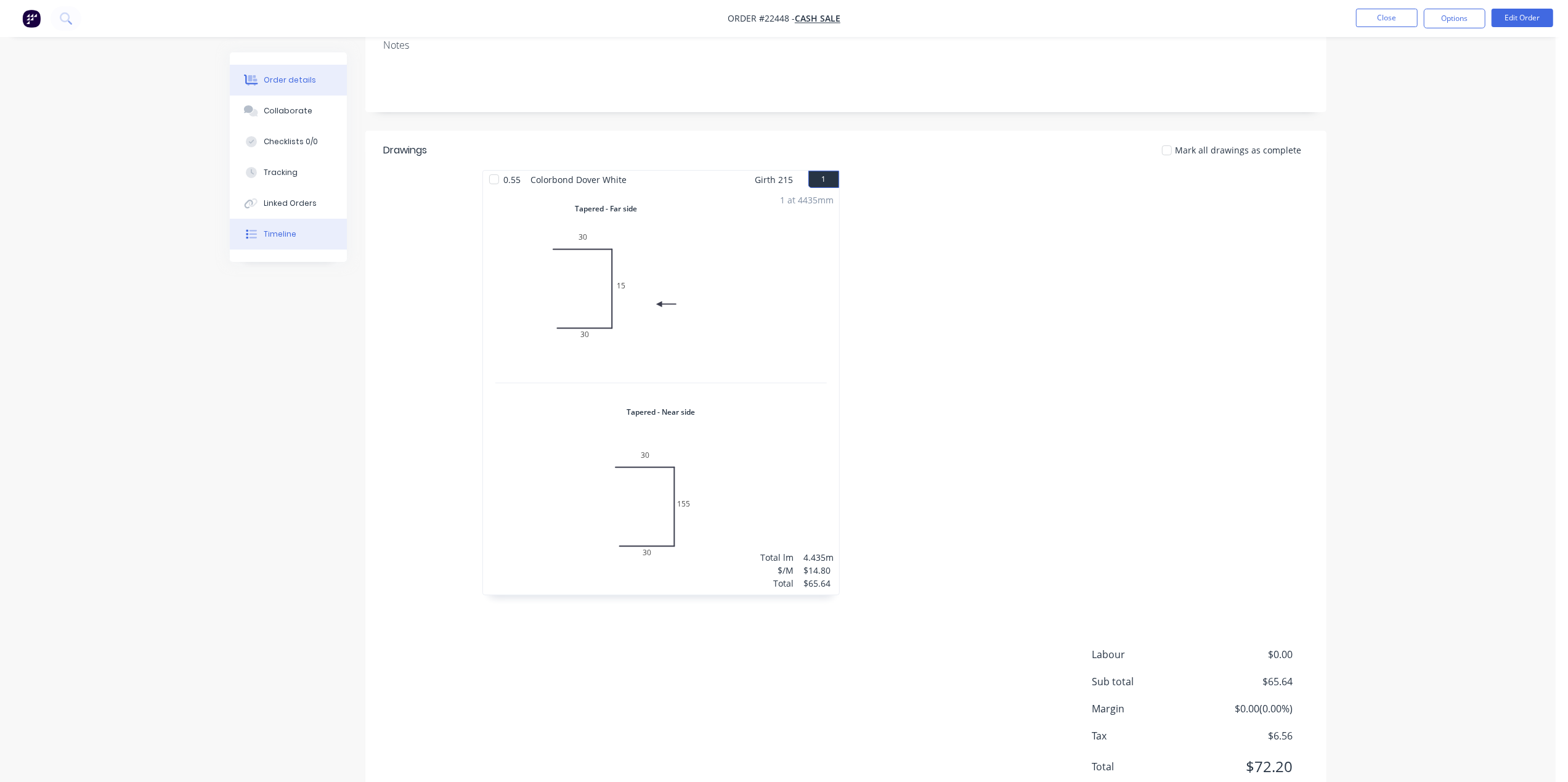
click at [289, 222] on button "Timeline" at bounding box center [288, 234] width 117 height 31
